Goal: Task Accomplishment & Management: Use online tool/utility

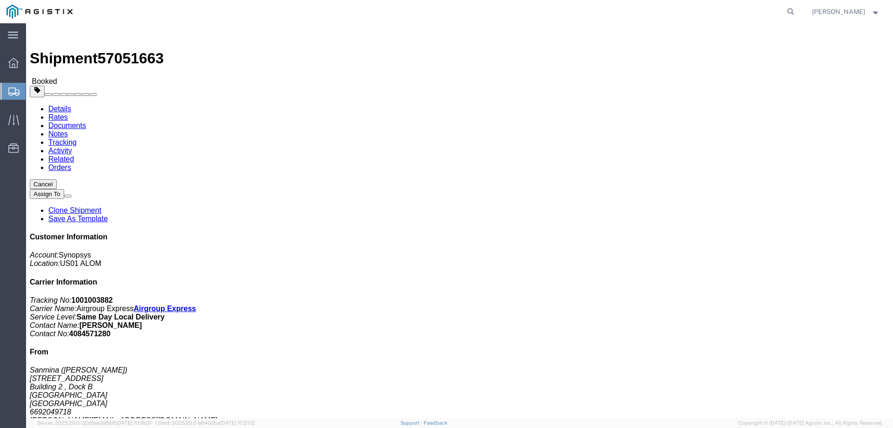
click at [0, 0] on span "Create from Template" at bounding box center [0, 0] width 0 height 0
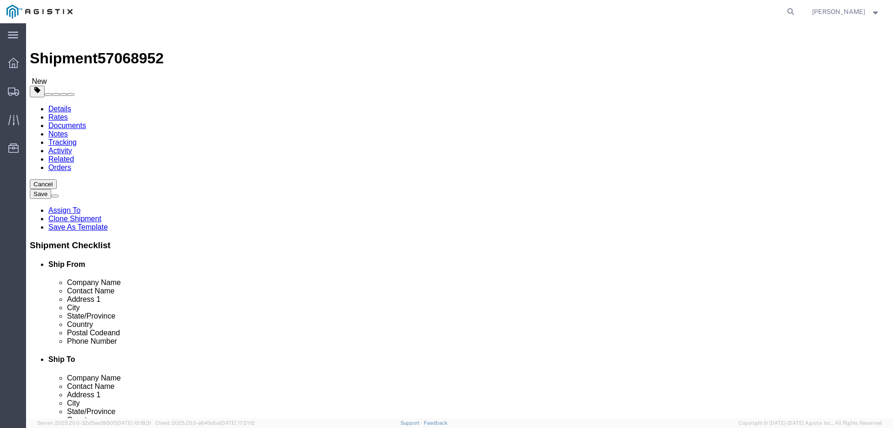
select select
select select "65511"
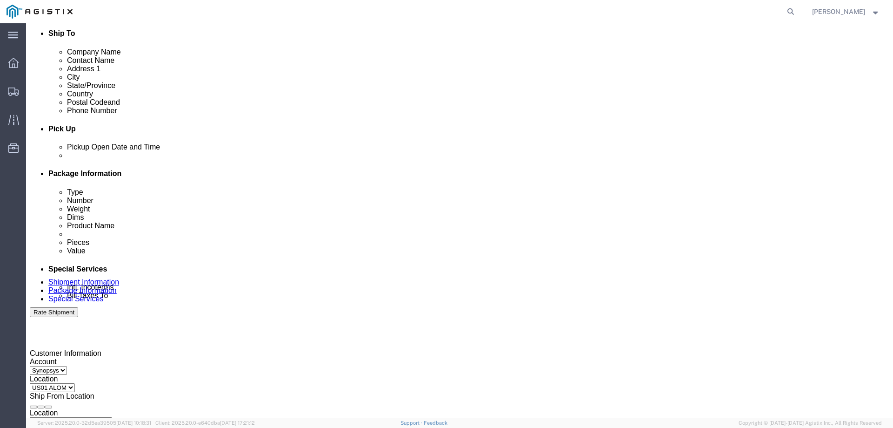
click div
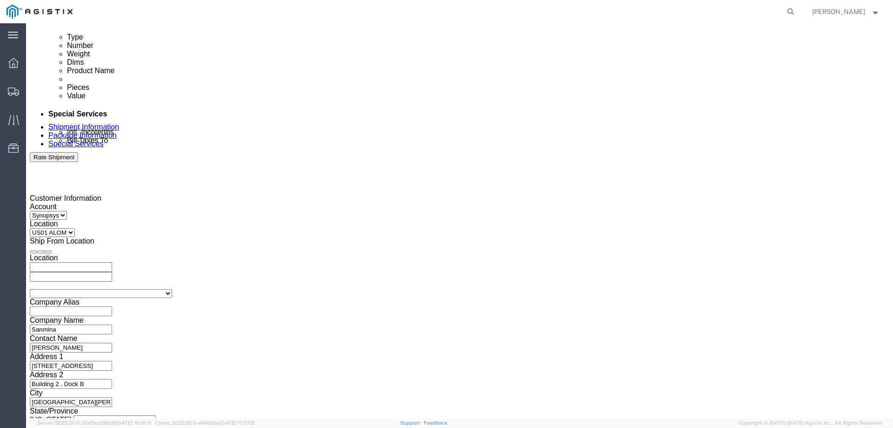
type input "3:01 PM"
click button "Apply"
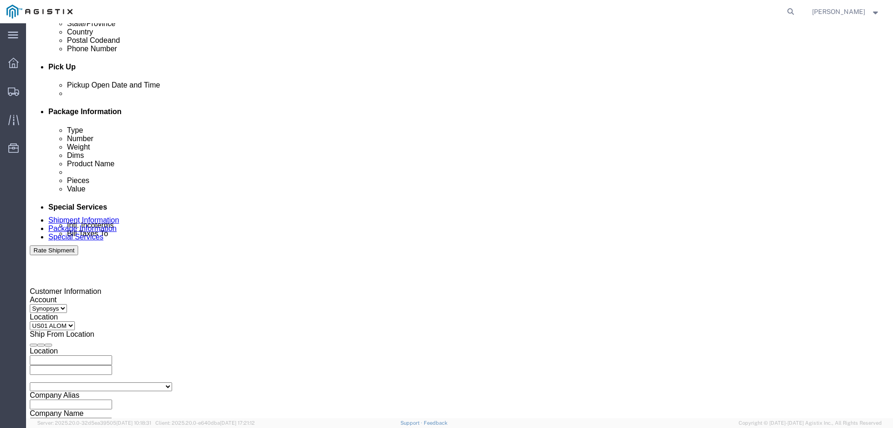
click div
type input "4:00 PM"
click button "Apply"
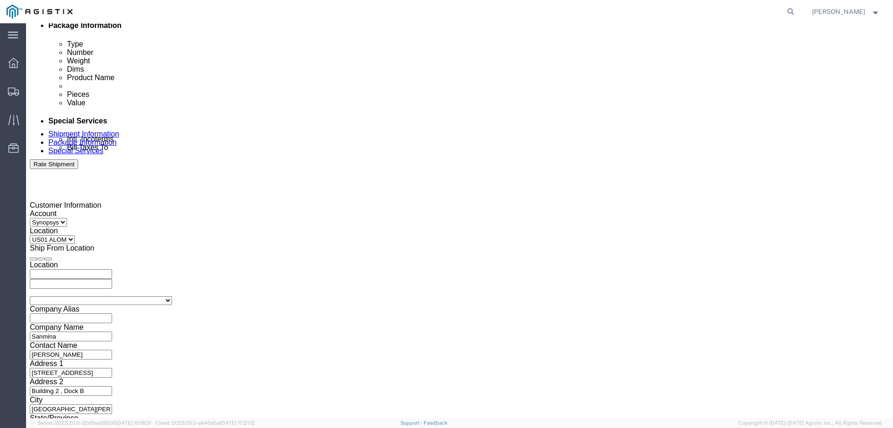
scroll to position [201, 0]
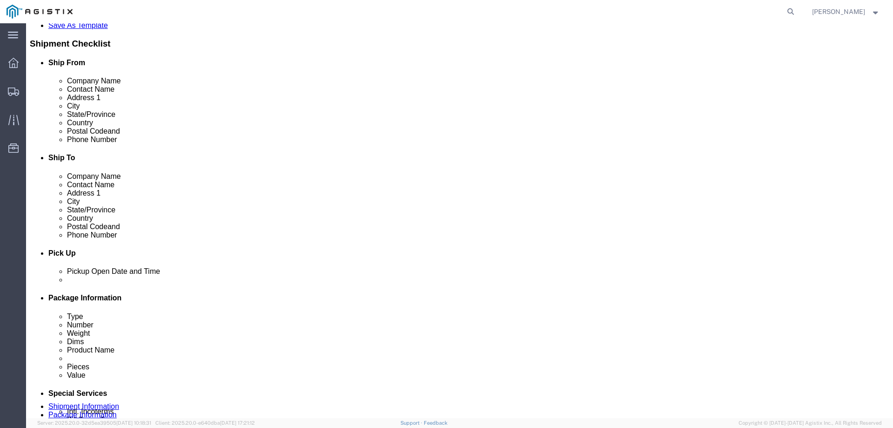
click icon
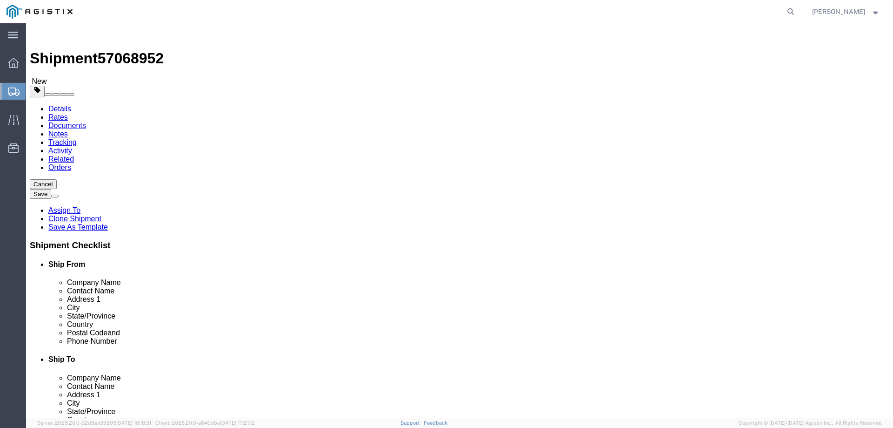
click icon
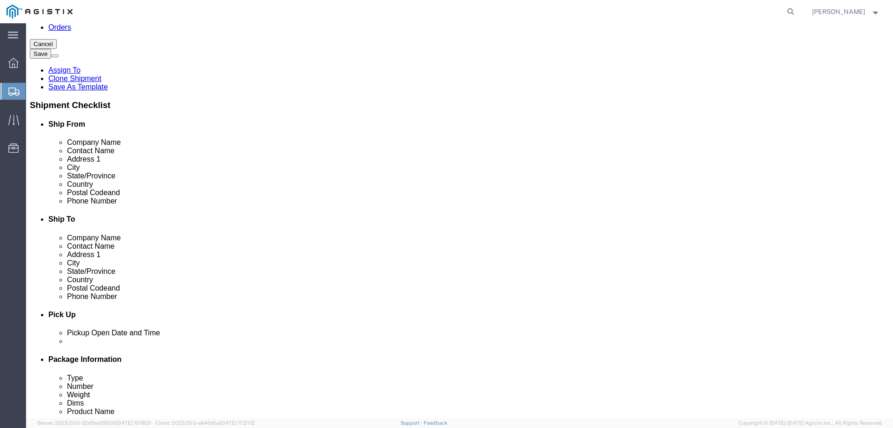
scroll to position [279, 0]
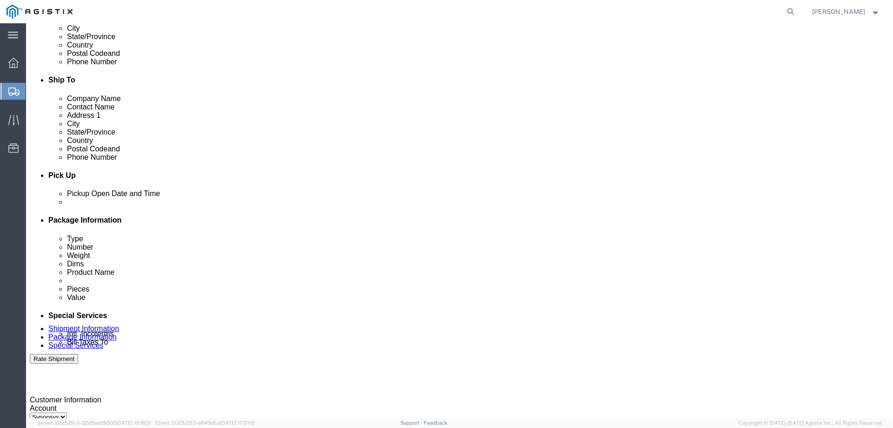
click icon
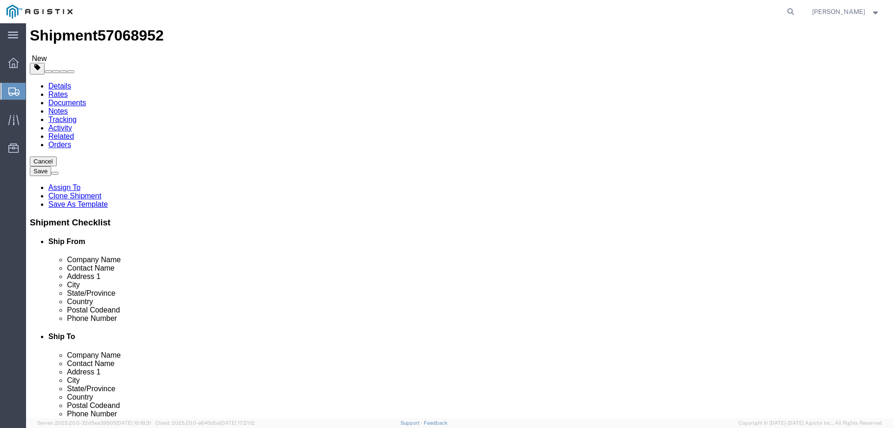
click div "Package Type Select Bale(s) Basket(s) Bolt(s) Bottle(s) Buckets Bulk Bundle(s) …"
click input "3"
type input "2"
click input "3"
type input "2"
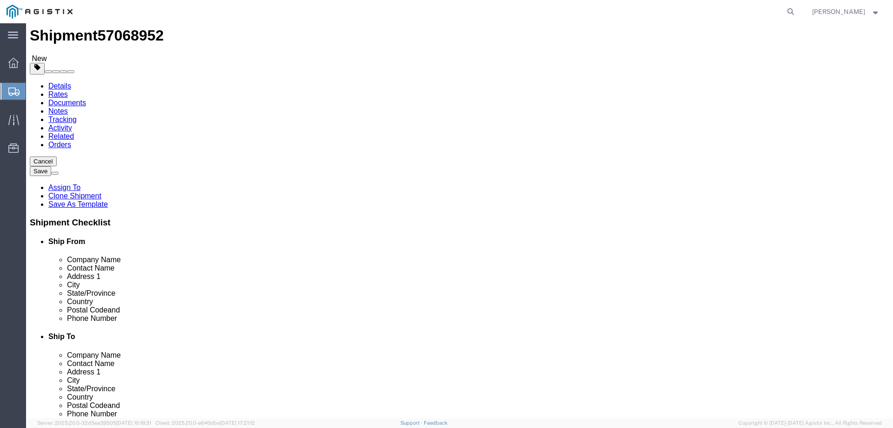
click div "2 x Pallet(s) Oversized (Not Stackable) Package Type Select Bale(s) Basket(s) B…"
click dd "3.00 USD"
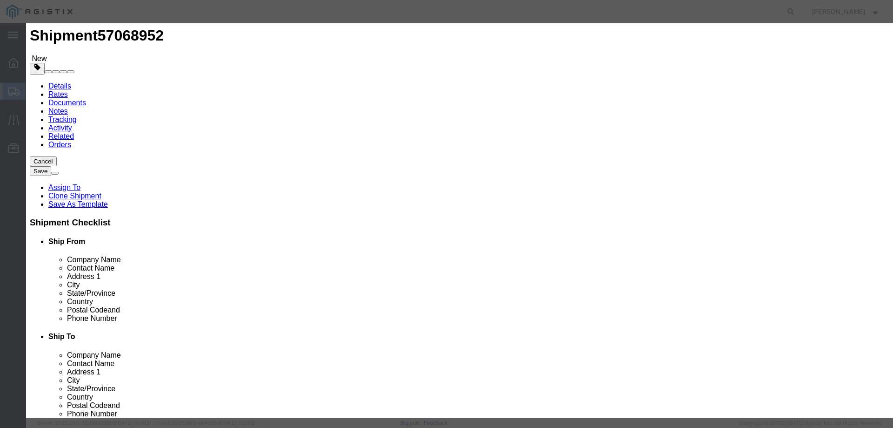
click input "3.00"
type input "3"
type input "2"
drag, startPoint x: 632, startPoint y: 135, endPoint x: 597, endPoint y: 140, distance: 35.1
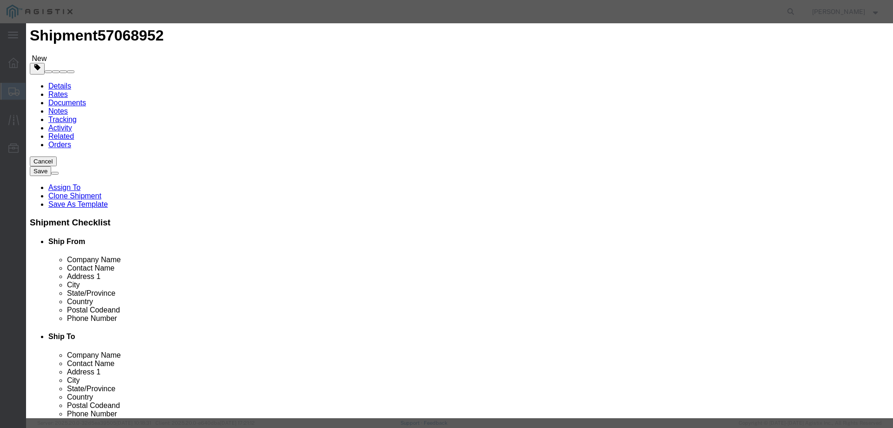
click input "S/N: C081548, C081550, C081551"
type input "S/N: C081552, C081553"
click button "Save & Close"
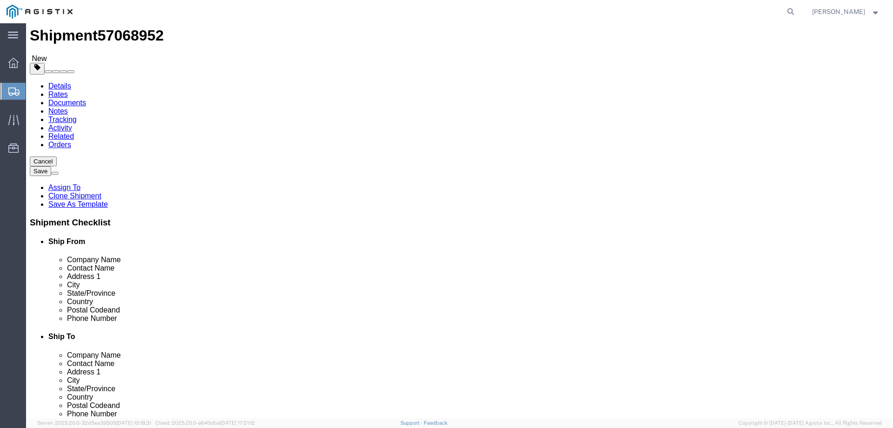
click icon
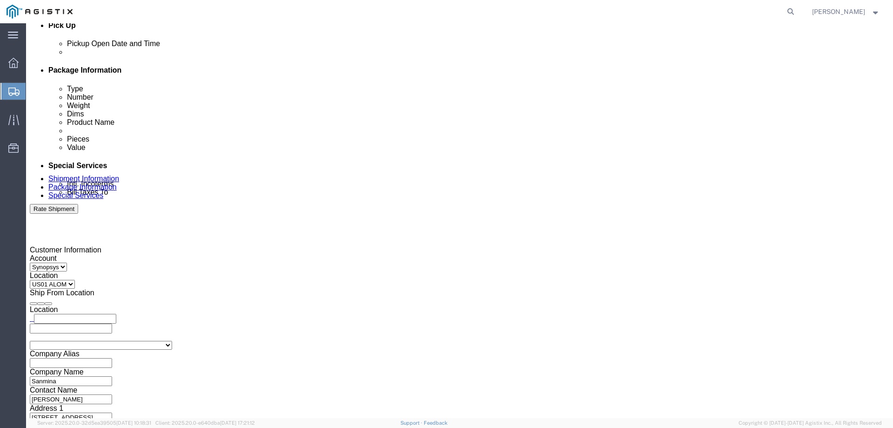
scroll to position [488, 0]
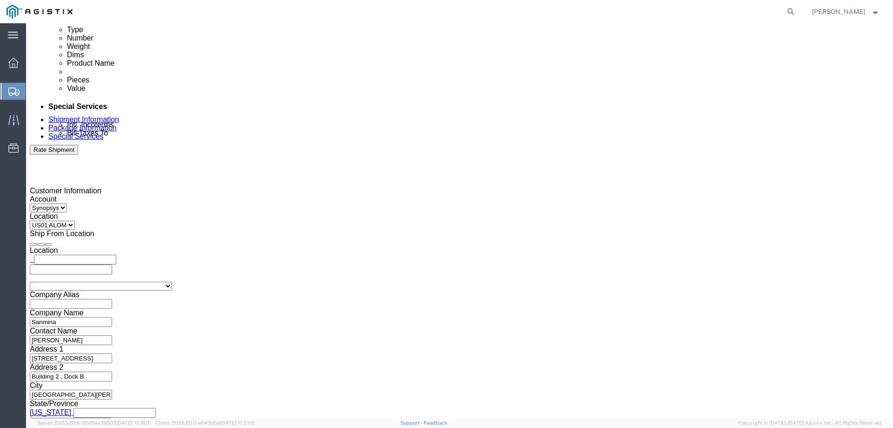
drag, startPoint x: 563, startPoint y: 203, endPoint x: 532, endPoint y: 207, distance: 31.4
click textarea "S/N: C081548, C081550, C081551"
type textarea "S/N: C081552, C081553"
click div "To [PERSON_NAME][EMAIL_ADDRESS][DOMAIN_NAME] [EMAIL_ADDRESS][DOMAIN_NAME] [PERS…"
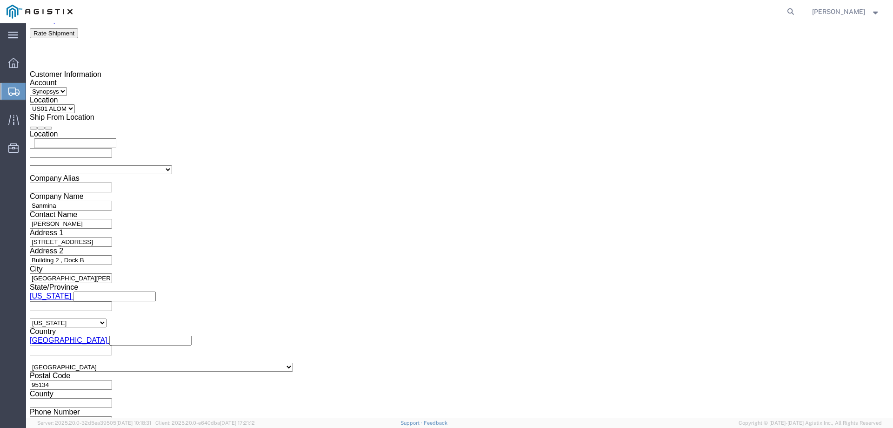
scroll to position [512, 0]
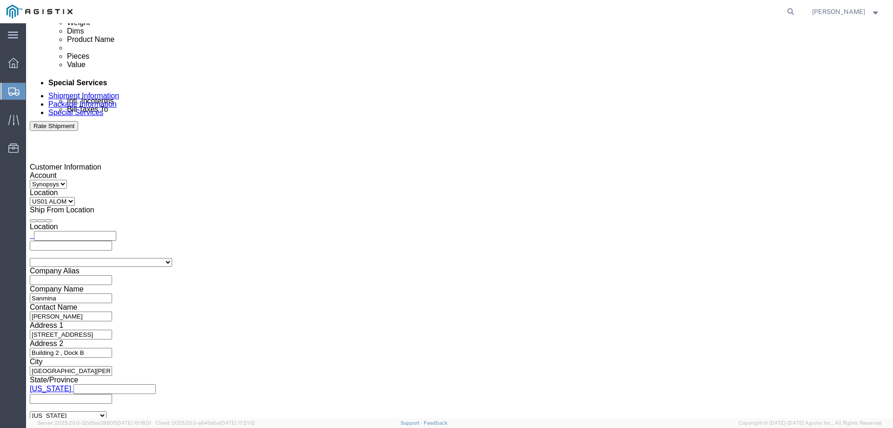
click button "Rate Shipment"
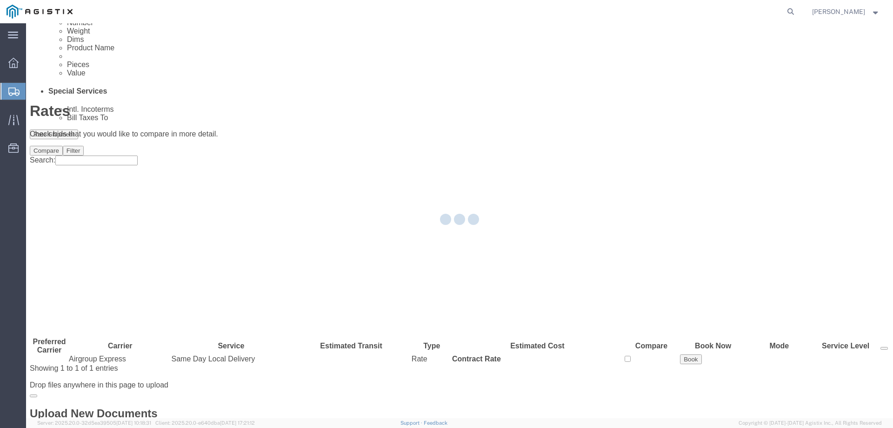
scroll to position [0, 0]
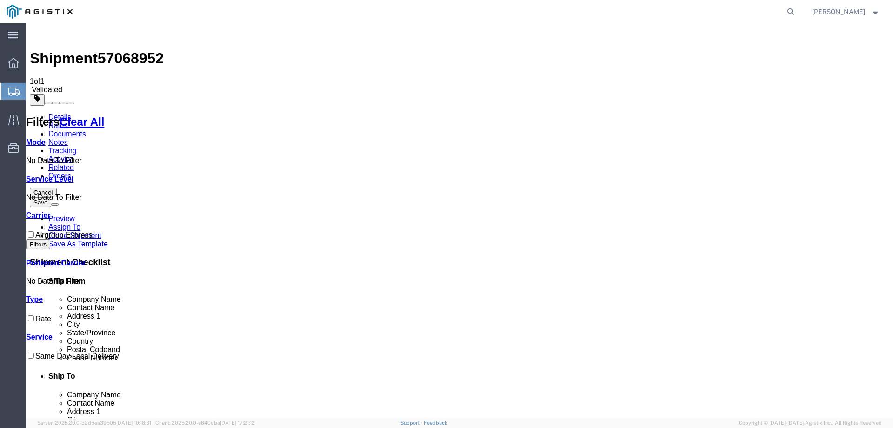
checkbox input "true"
